Goal: Task Accomplishment & Management: Manage account settings

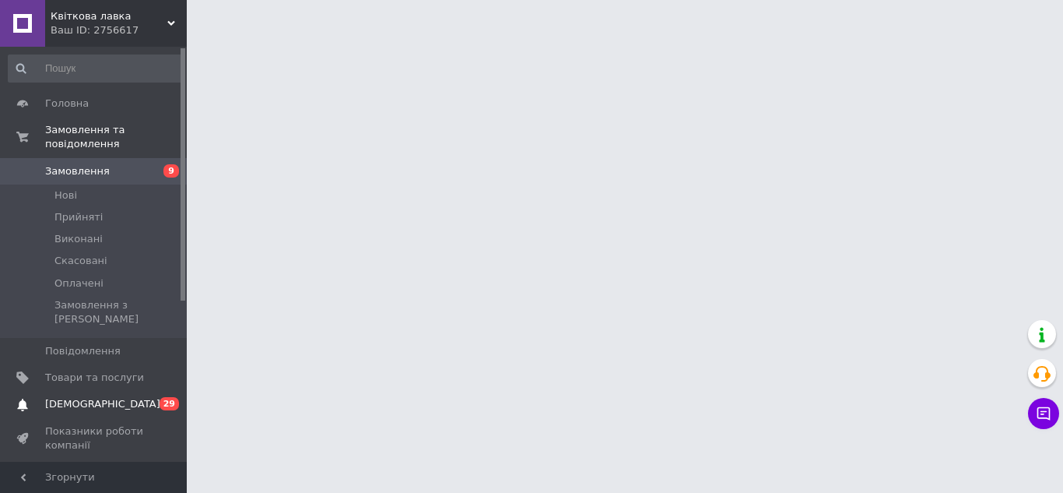
click at [165, 397] on span "29" at bounding box center [169, 403] width 19 height 13
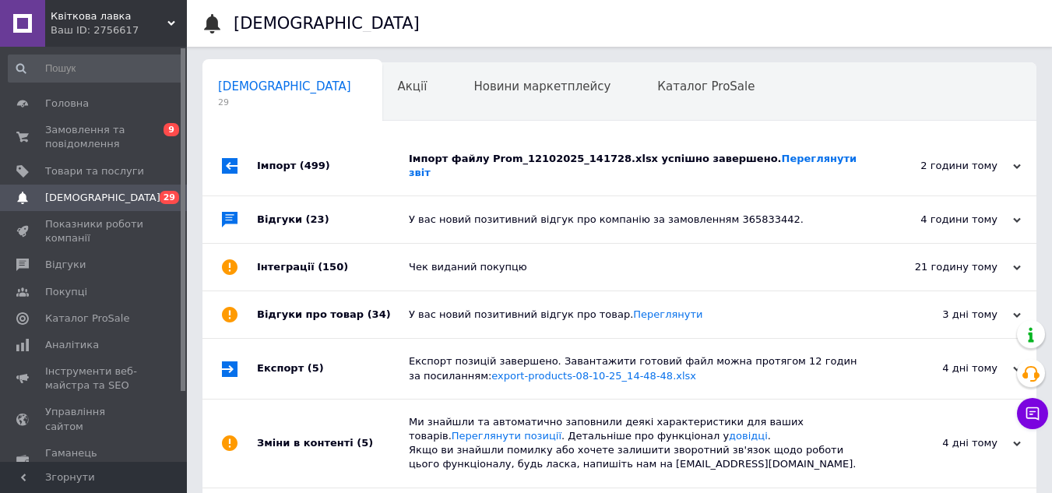
click at [524, 163] on div "Імпорт файлу Prom_12102025_141728.xlsx успішно завершено. Переглянути звіт" at bounding box center [637, 166] width 456 height 28
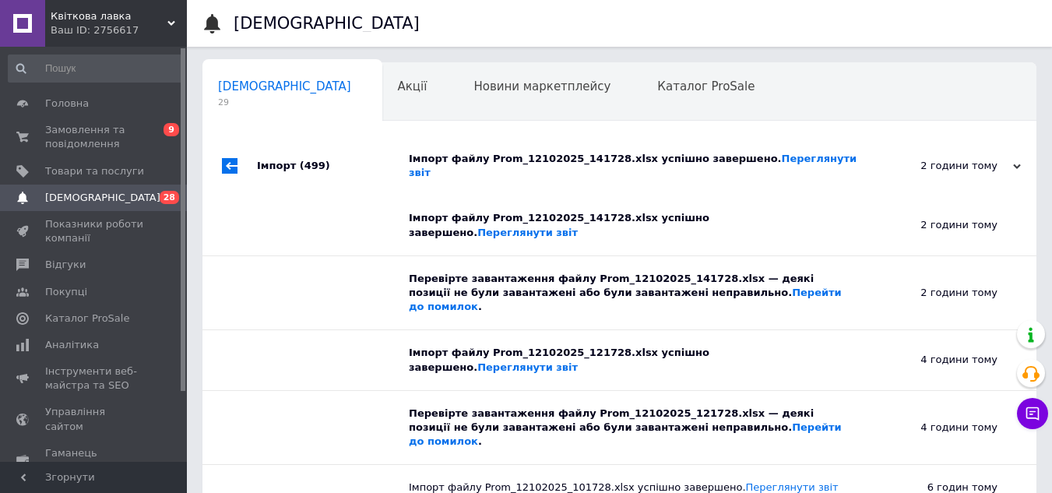
click at [485, 152] on div "Імпорт файлу Prom_12102025_141728.xlsx успішно завершено. Переглянути звіт" at bounding box center [637, 165] width 456 height 59
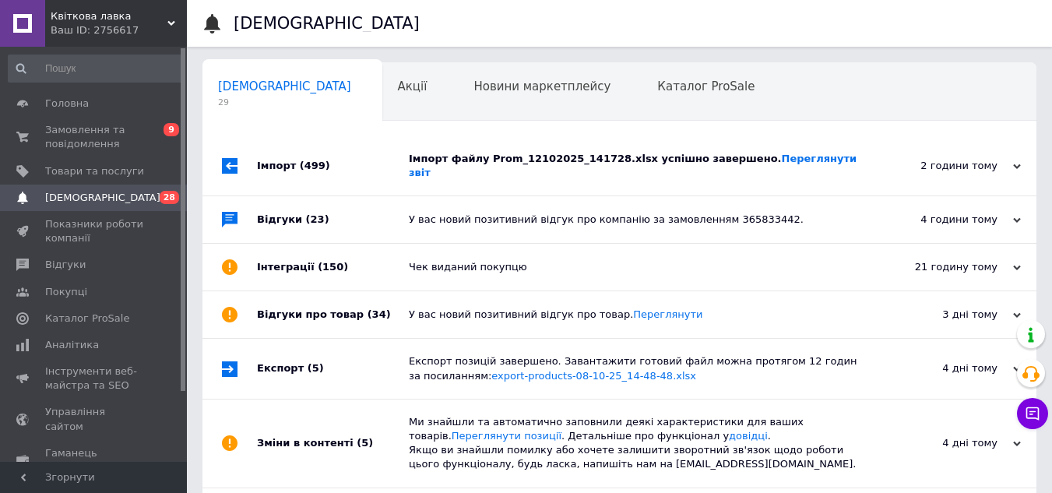
drag, startPoint x: 605, startPoint y: 153, endPoint x: 252, endPoint y: 153, distance: 352.6
click at [605, 153] on div "Імпорт файлу Prom_12102025_141728.xlsx успішно завершено. Переглянути звіт" at bounding box center [637, 166] width 456 height 28
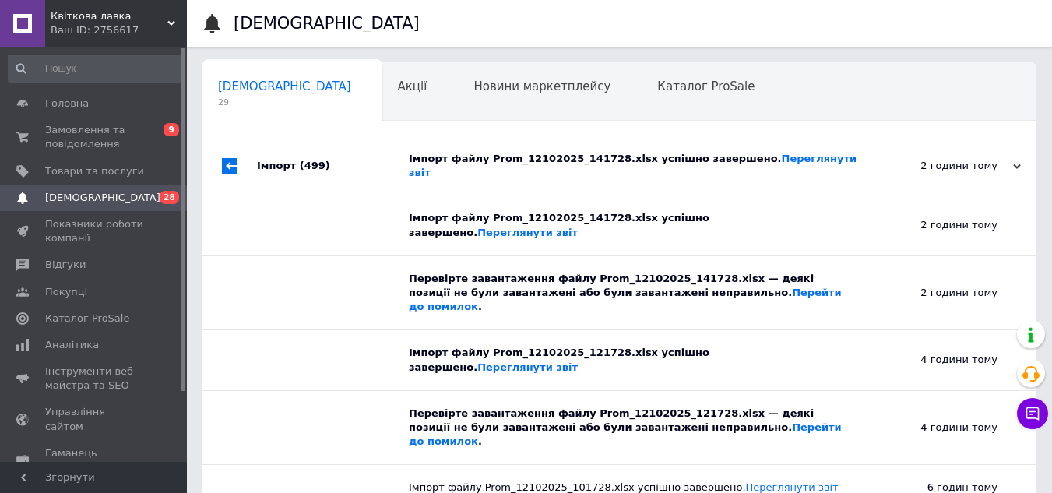
click at [427, 160] on div "Імпорт файлу Prom_12102025_141728.xlsx успішно завершено. Переглянути звіт" at bounding box center [637, 166] width 456 height 28
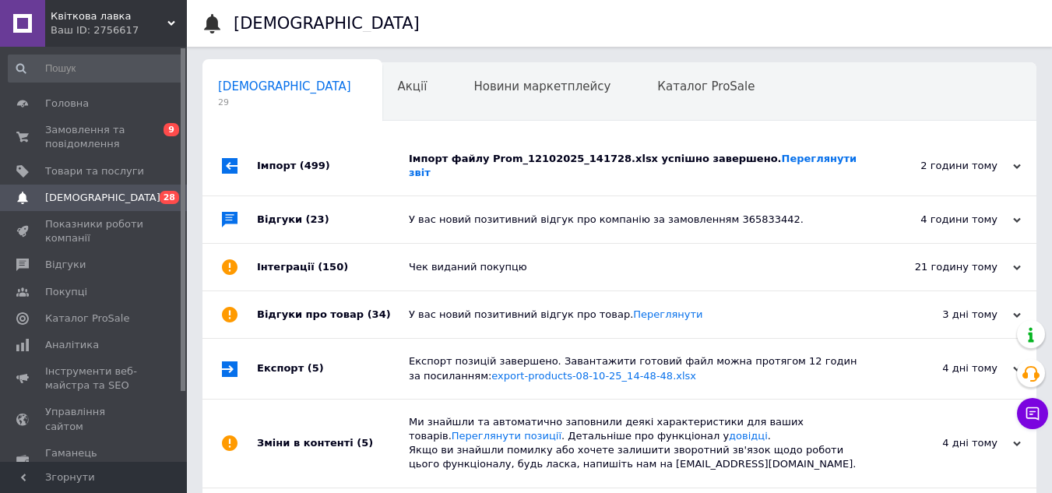
click at [331, 217] on div "Відгуки (23)" at bounding box center [333, 219] width 152 height 47
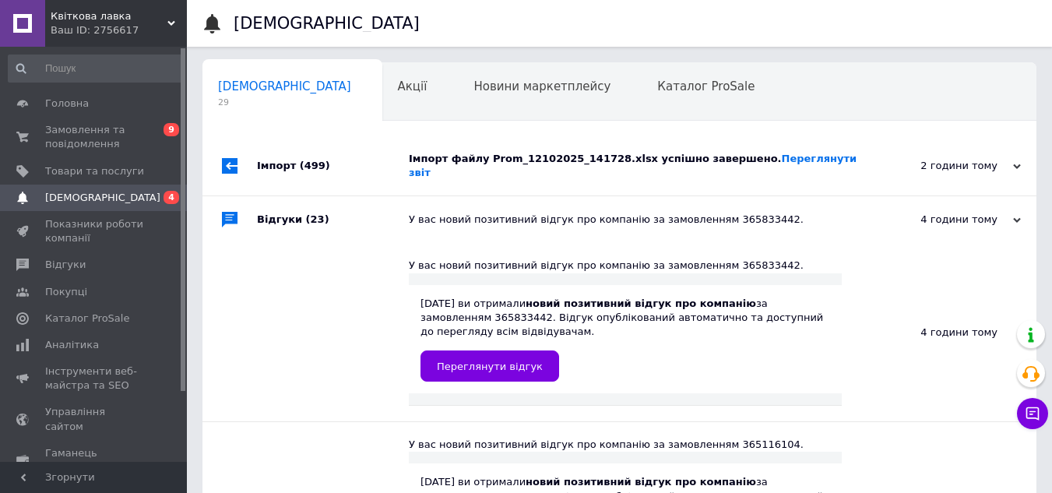
click at [462, 213] on div "У вас новий позитивний відгук про компанію за замовленням 365833442." at bounding box center [637, 220] width 456 height 14
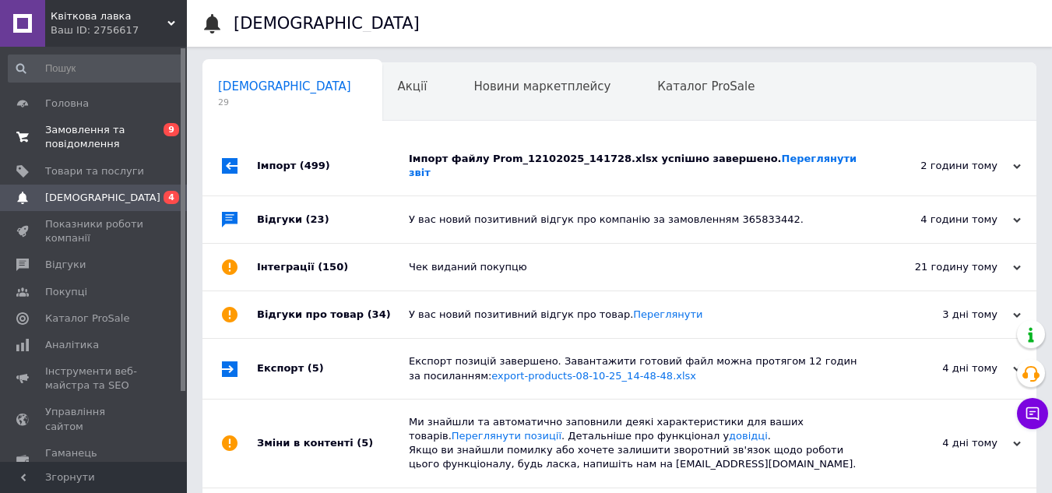
click at [135, 135] on span "Замовлення та повідомлення" at bounding box center [94, 137] width 99 height 28
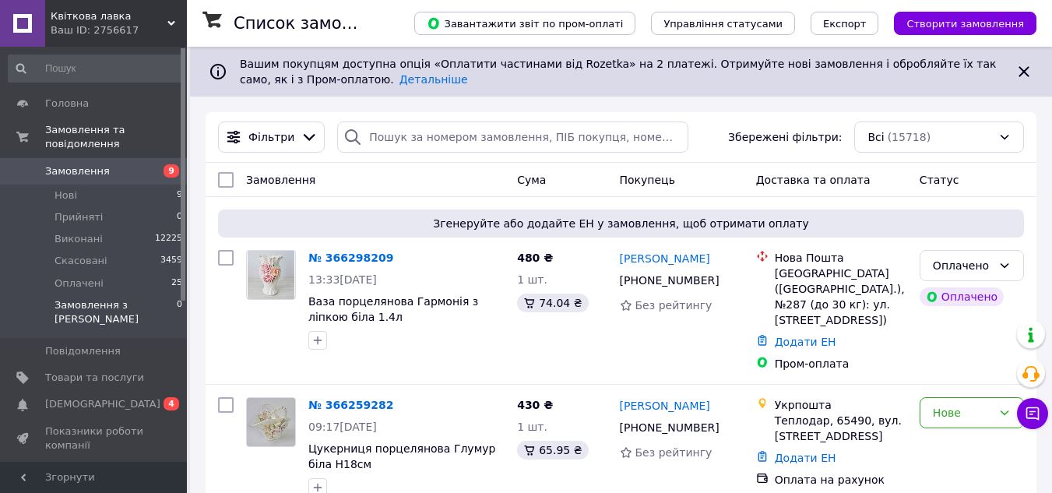
click at [143, 294] on li "Замовлення з Розетки 0" at bounding box center [95, 316] width 191 height 44
click at [149, 272] on li "Оплачені 25" at bounding box center [95, 283] width 191 height 22
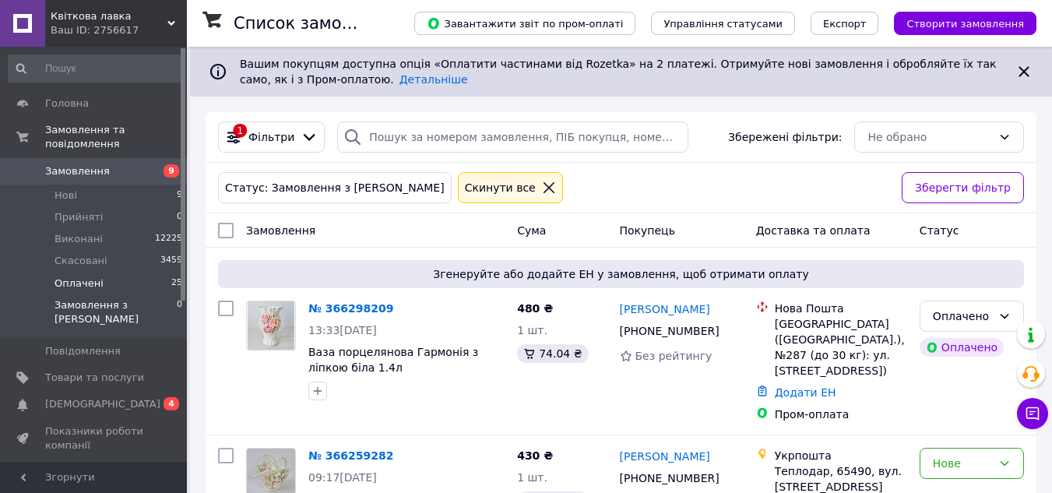
click at [100, 273] on li "Оплачені 25" at bounding box center [95, 283] width 191 height 22
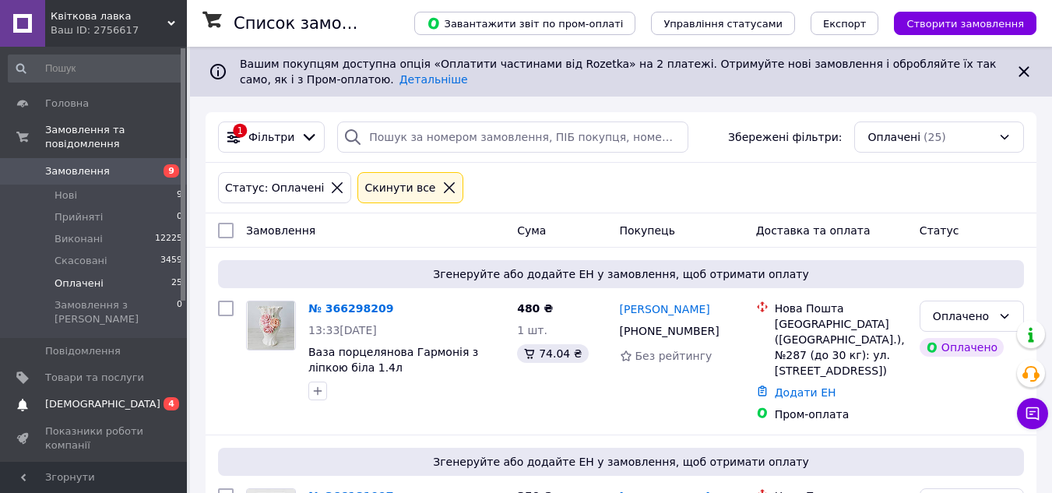
click at [128, 397] on span "[DEMOGRAPHIC_DATA]" at bounding box center [94, 404] width 99 height 14
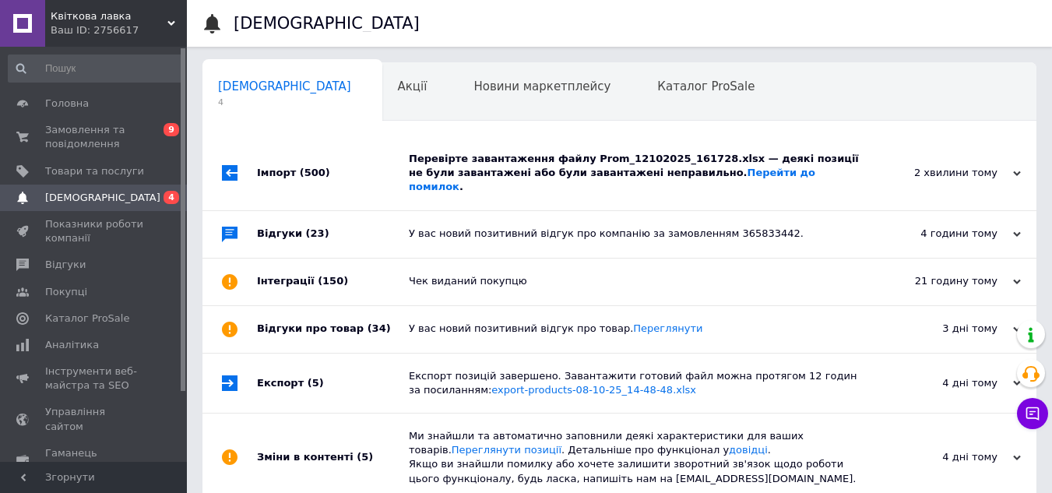
click at [515, 147] on div "Перевірте завантаження файлу Prom_12102025_161728.xlsx — деякі позиції не були …" at bounding box center [637, 173] width 456 height 74
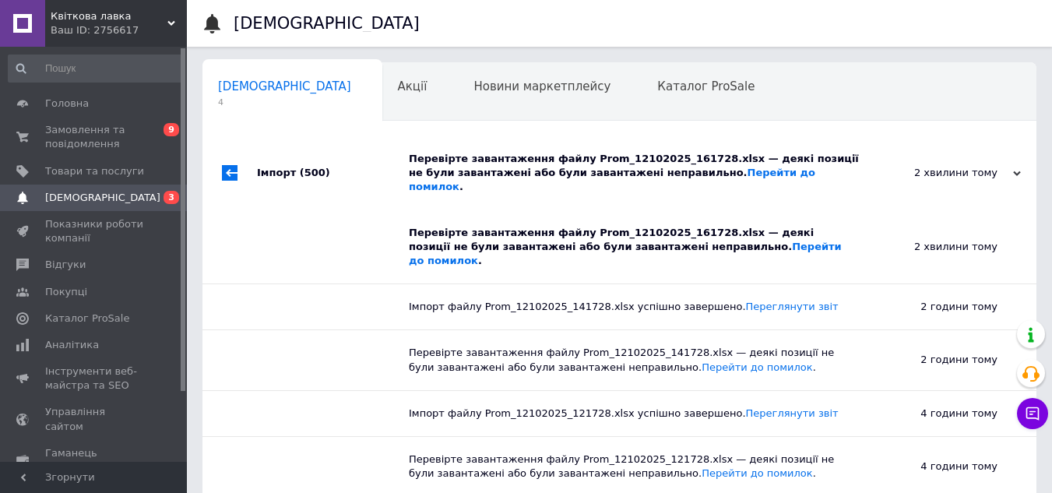
click at [518, 149] on div "Перевірте завантаження файлу Prom_12102025_161728.xlsx — деякі позиції не були …" at bounding box center [637, 173] width 456 height 74
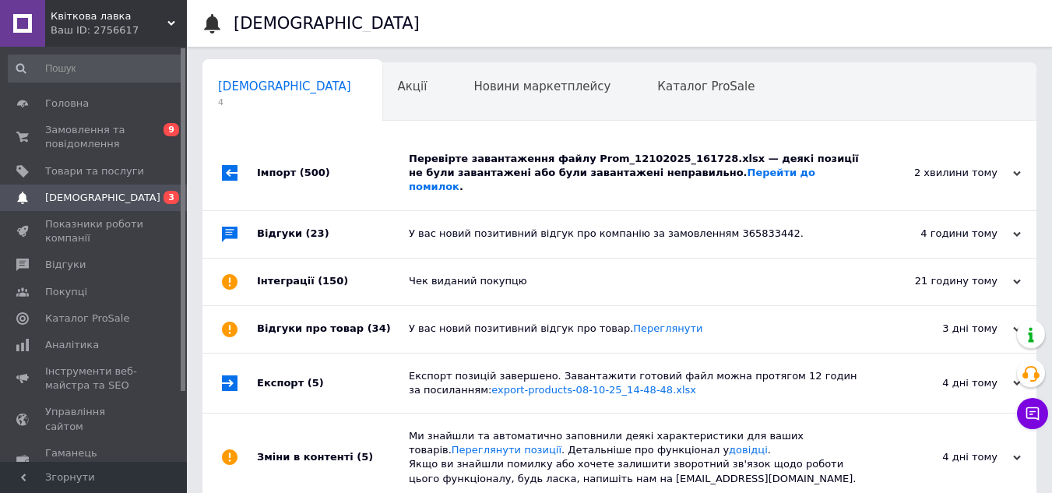
click at [515, 237] on div "У вас новий позитивний відгук про компанію за замовленням 365833442." at bounding box center [637, 234] width 456 height 47
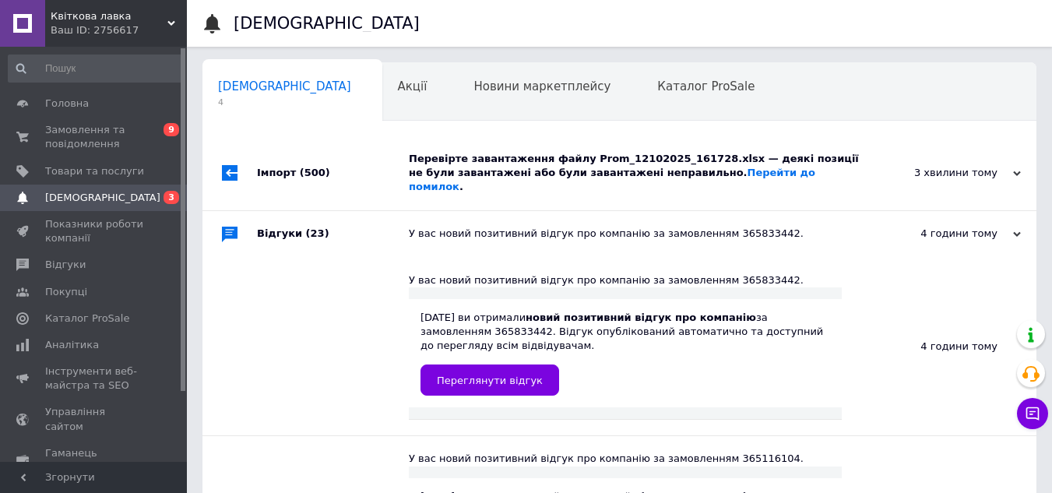
click at [554, 227] on div "У вас новий позитивний відгук про компанію за замовленням 365833442." at bounding box center [637, 234] width 456 height 14
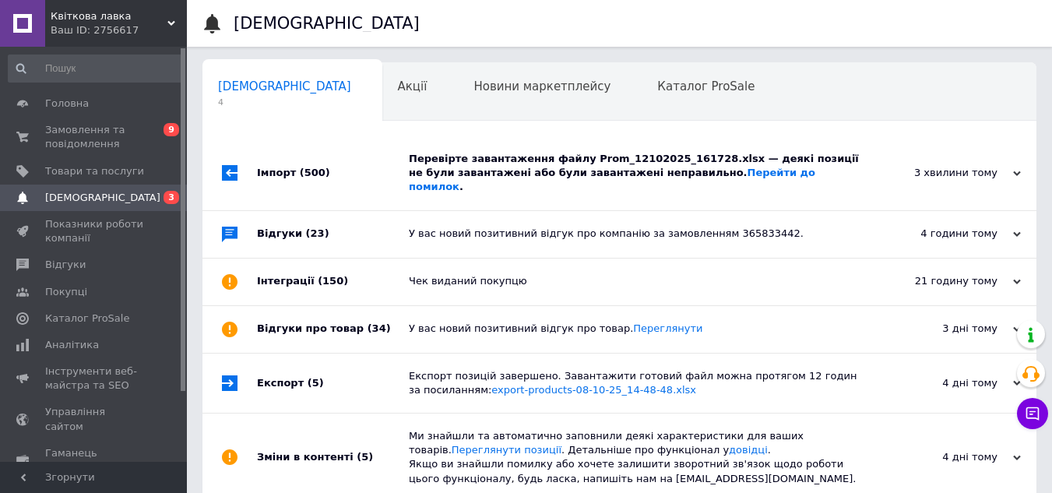
click at [555, 227] on div "У вас новий позитивний відгук про компанію за замовленням 365833442." at bounding box center [637, 234] width 456 height 14
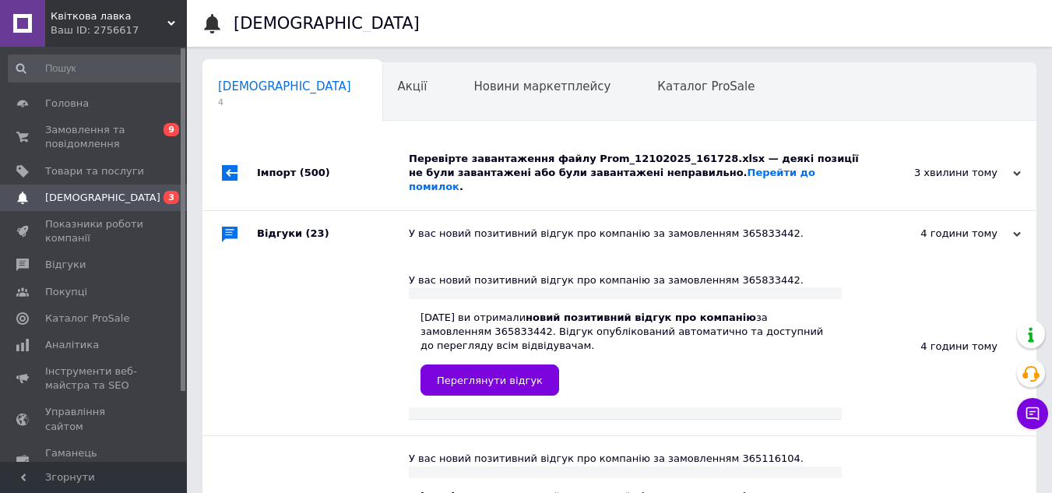
click at [566, 227] on div "У вас новий позитивний відгук про компанію за замовленням 365833442." at bounding box center [637, 234] width 456 height 14
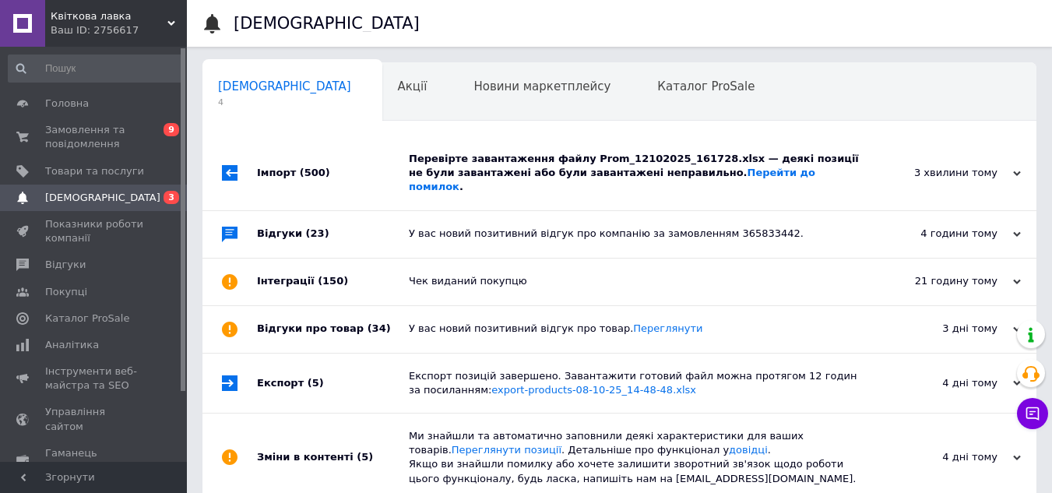
click at [574, 275] on div "Чек виданий покупцю" at bounding box center [637, 281] width 456 height 14
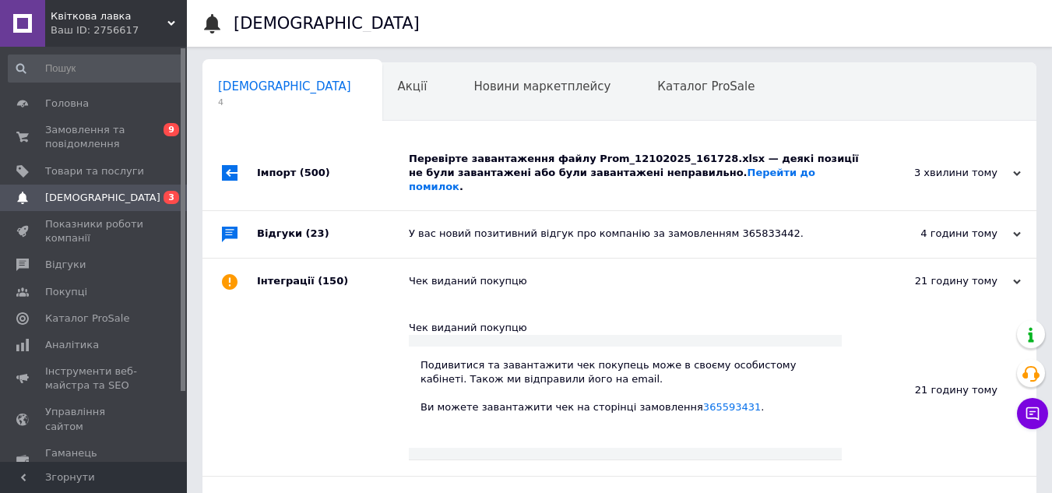
click at [574, 274] on div "Чек виданий покупцю" at bounding box center [637, 281] width 456 height 14
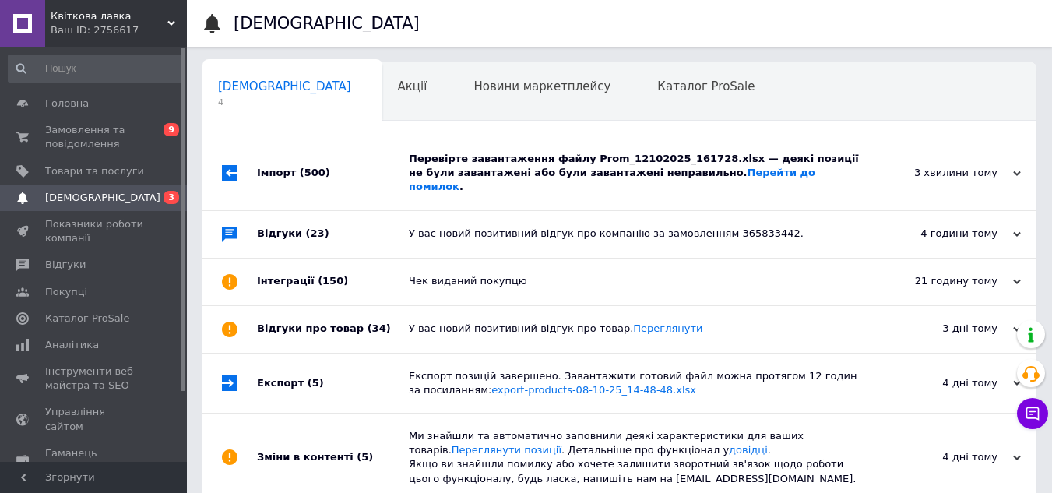
click at [572, 321] on div "У вас новий позитивний відгук про товар. [GEOGRAPHIC_DATA]" at bounding box center [637, 328] width 456 height 14
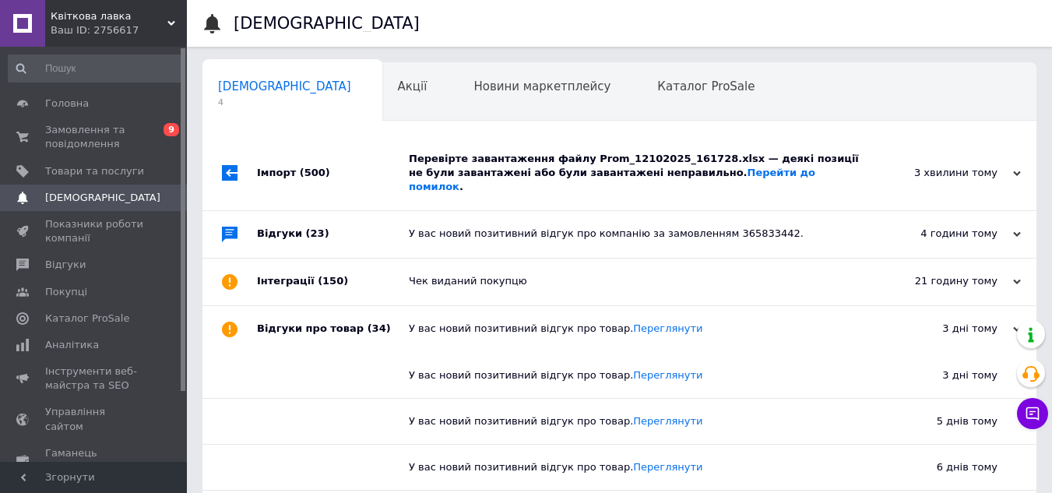
click at [574, 321] on div "У вас новий позитивний відгук про товар. [GEOGRAPHIC_DATA]" at bounding box center [637, 328] width 456 height 14
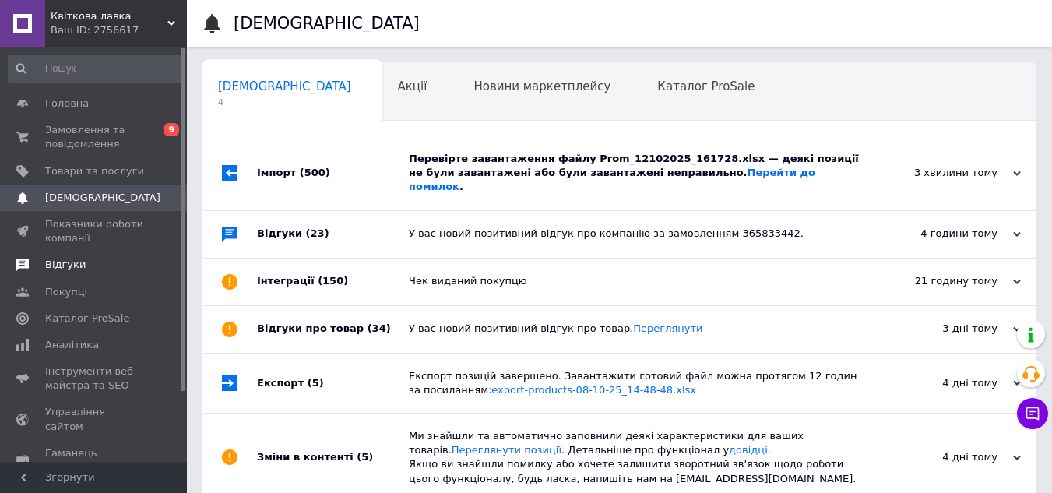
click at [78, 272] on span "Відгуки" at bounding box center [65, 265] width 40 height 14
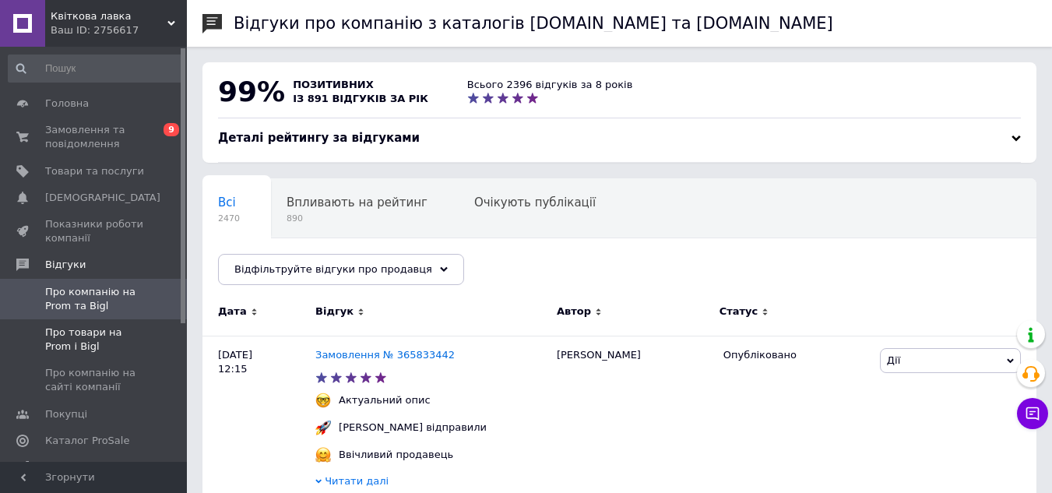
click at [111, 339] on span "Про товари на Prom і Bigl" at bounding box center [94, 339] width 99 height 28
